Goal: Task Accomplishment & Management: Complete application form

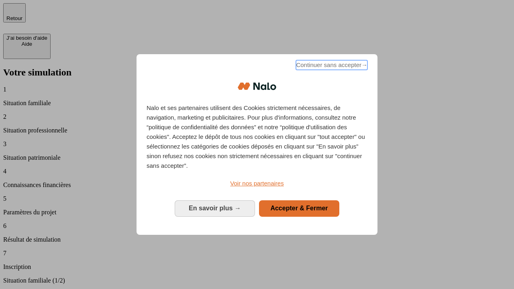
click at [331, 66] on span "Continuer sans accepter →" at bounding box center [332, 65] width 72 height 10
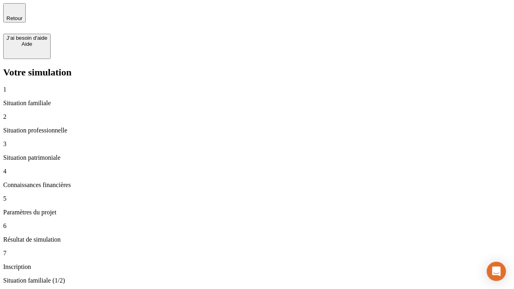
type input "30 000"
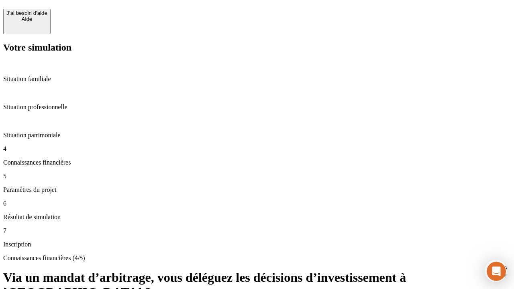
scroll to position [35, 0]
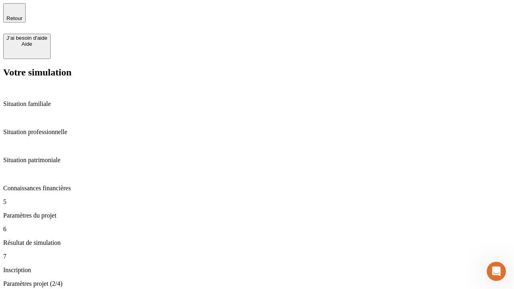
type input "25"
type input "64"
type input "1 000"
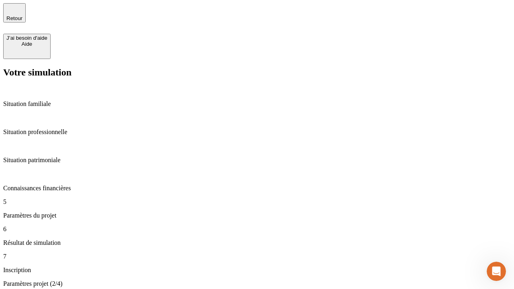
type input "640"
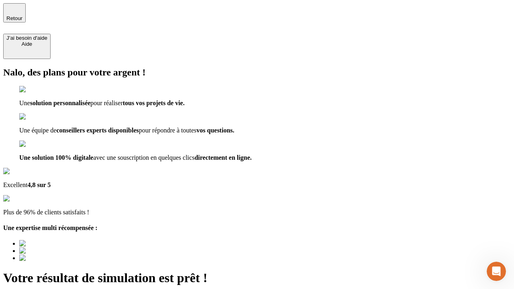
type input "[EMAIL_ADDRESS][PERSON_NAME][DOMAIN_NAME]"
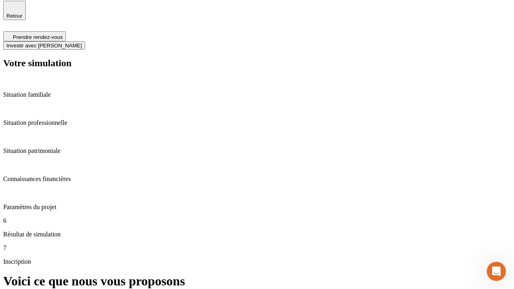
click at [82, 43] on span "Investir avec [PERSON_NAME]" at bounding box center [44, 46] width 76 height 6
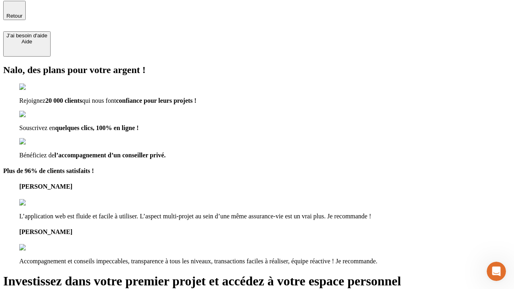
scroll to position [2, 0]
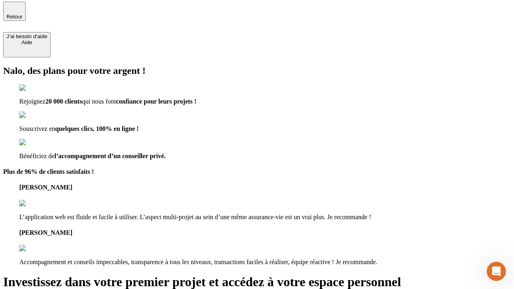
type input "[PERSON_NAME][EMAIL_ADDRESS][DOMAIN_NAME]"
